Goal: Task Accomplishment & Management: Manage account settings

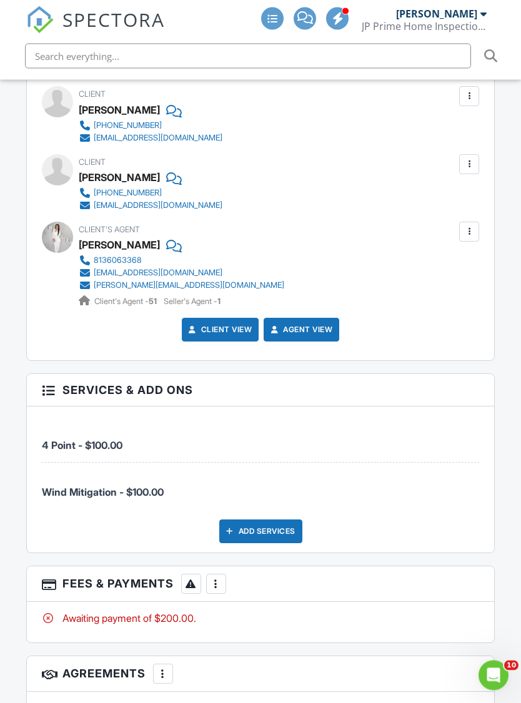
click at [219, 578] on div at bounding box center [216, 584] width 12 height 12
click at [255, 703] on div "Paid In Full" at bounding box center [279, 715] width 121 height 15
click at [264, 701] on p "There are no inspection agreements." at bounding box center [261, 708] width 438 height 14
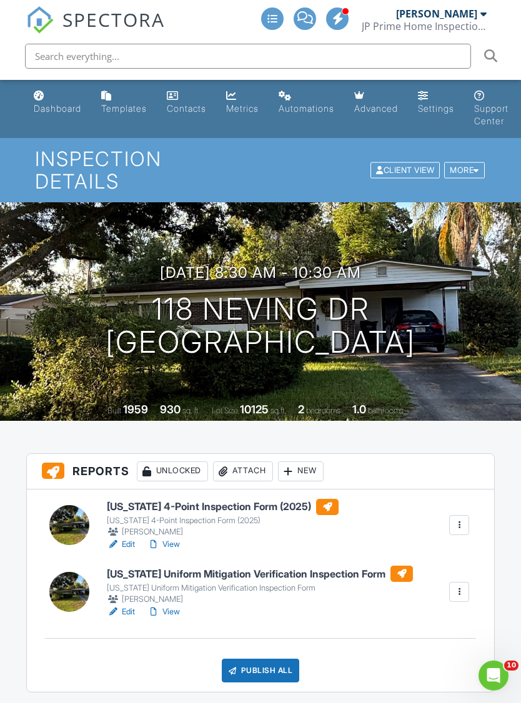
click at [253, 499] on h6 "[US_STATE] 4-Point Inspection Form (2025)" at bounding box center [223, 507] width 232 height 16
click at [284, 566] on h6 "[US_STATE] Uniform Mitigation Verification Inspection Form" at bounding box center [260, 574] width 306 height 16
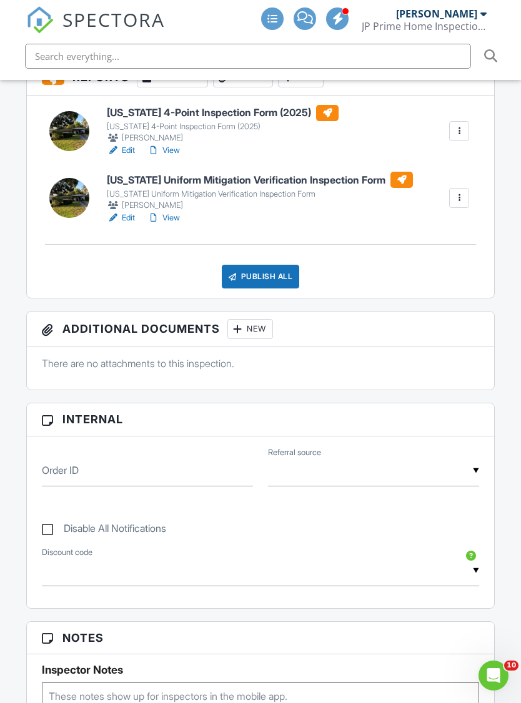
click at [282, 265] on div "Publish All" at bounding box center [261, 277] width 78 height 24
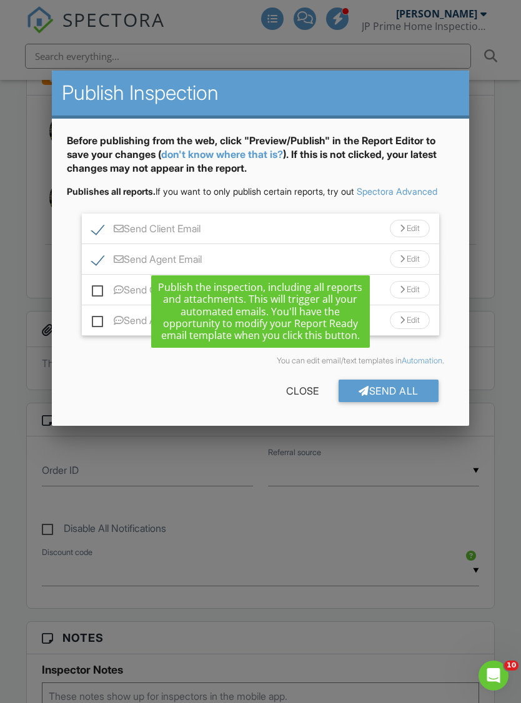
click at [398, 394] on div "Send All" at bounding box center [389, 391] width 100 height 22
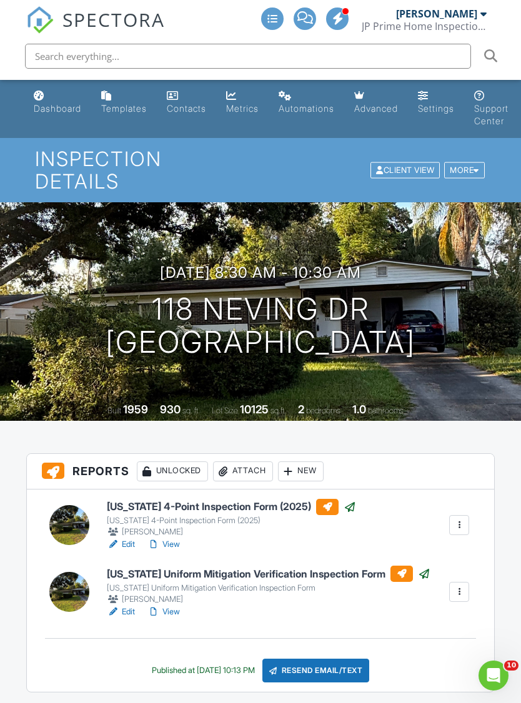
click at [39, 100] on div "Dashboard" at bounding box center [39, 96] width 11 height 10
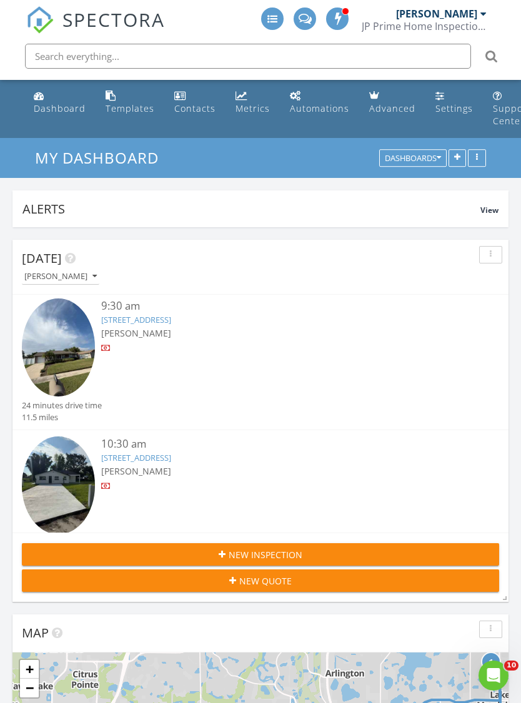
scroll to position [142, 0]
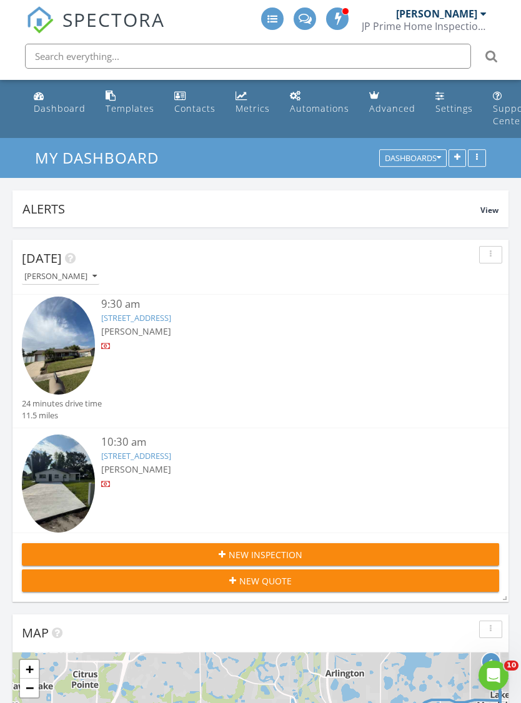
click at [171, 458] on link "7005 Center Creek Dr, Tampa, FL 33615" at bounding box center [136, 455] width 70 height 11
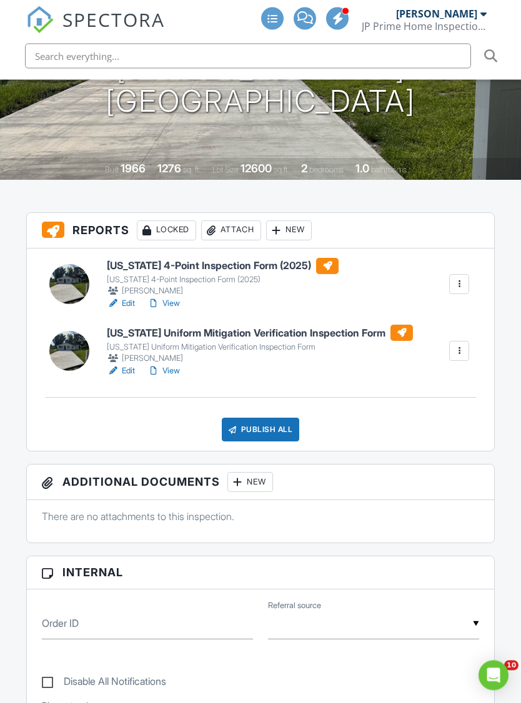
scroll to position [163, 0]
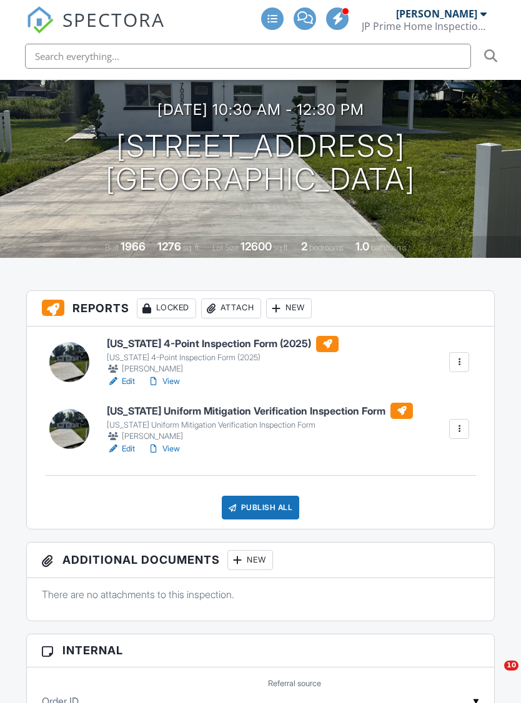
click at [273, 336] on h6 "[US_STATE] 4-Point Inspection Form (2025)" at bounding box center [223, 344] width 232 height 16
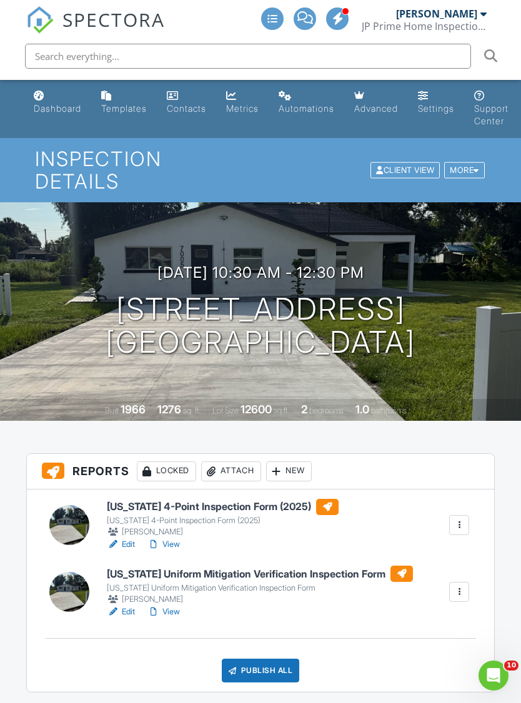
click at [293, 566] on h6 "[US_STATE] Uniform Mitigation Verification Inspection Form" at bounding box center [260, 574] width 306 height 16
click at [264, 659] on div "Publish All" at bounding box center [261, 671] width 78 height 24
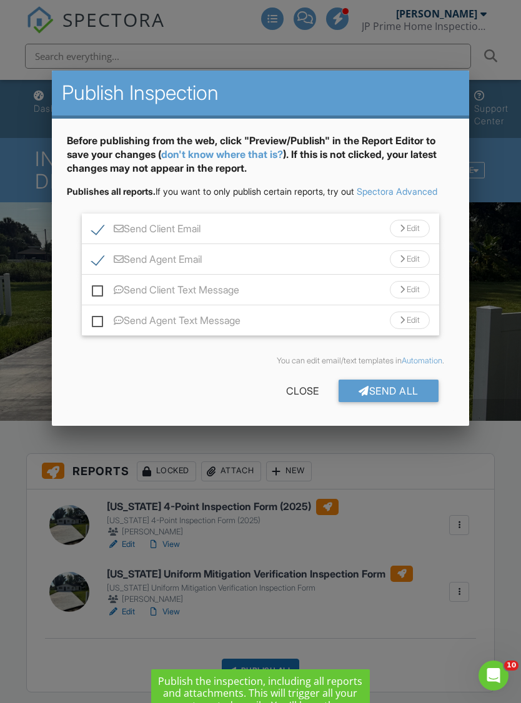
click at [403, 398] on div "Send All" at bounding box center [389, 391] width 100 height 22
